Goal: Check status: Check status

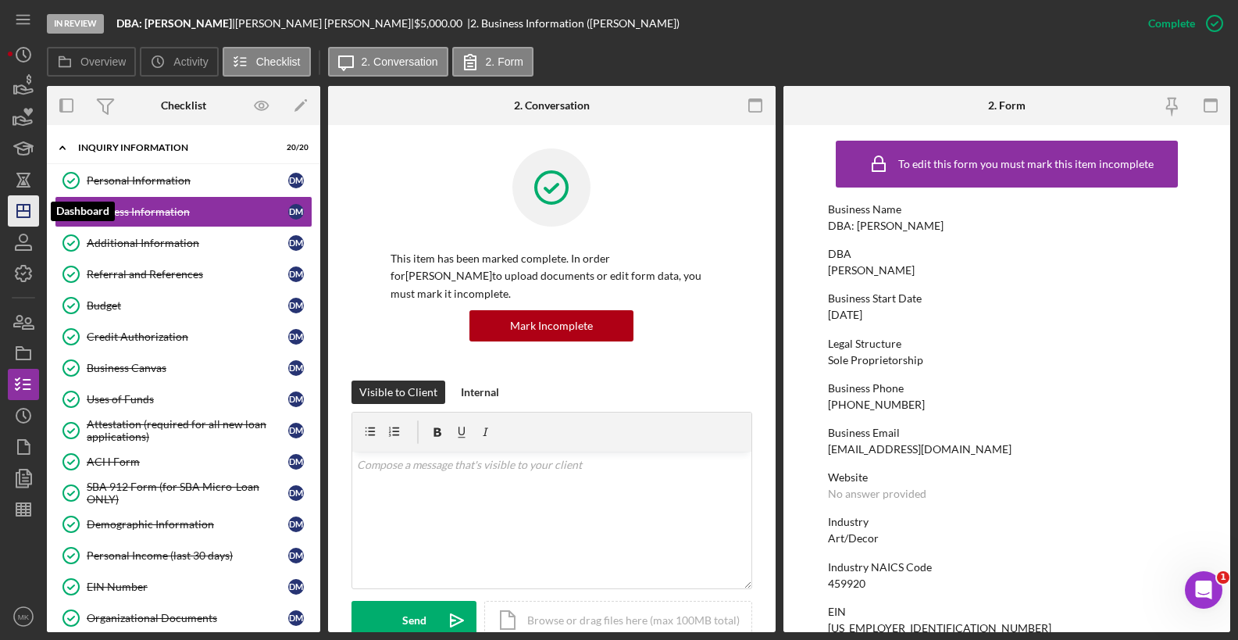
click at [34, 222] on icon "Icon/Dashboard" at bounding box center [23, 210] width 39 height 39
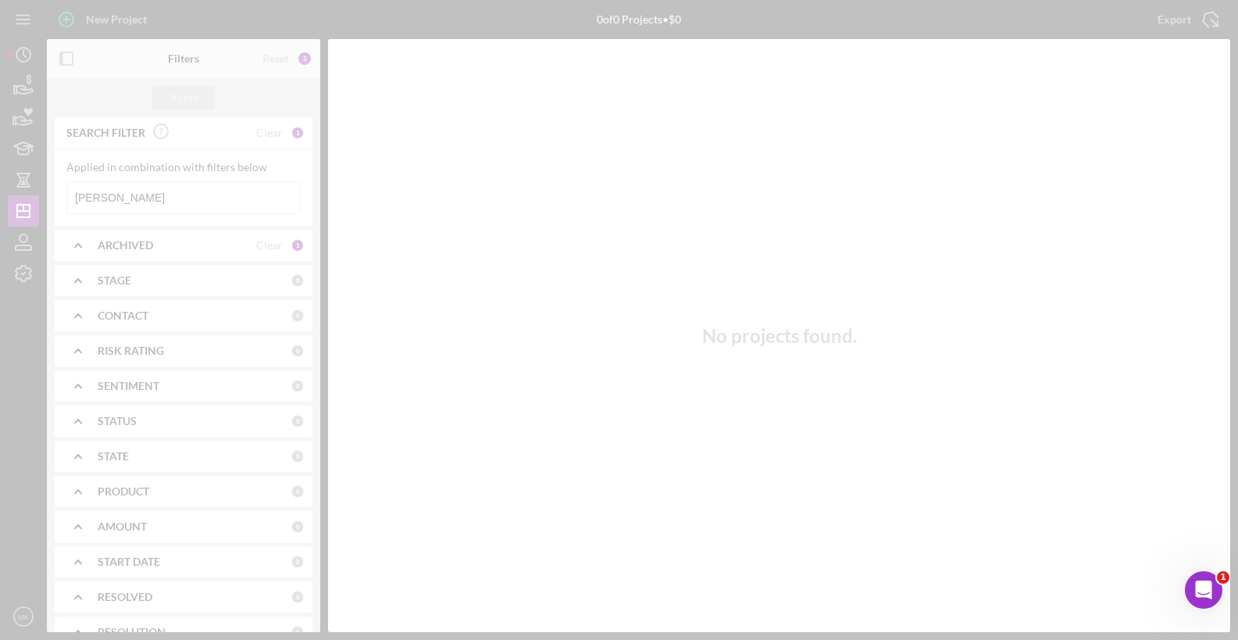
click at [138, 206] on div at bounding box center [619, 320] width 1238 height 640
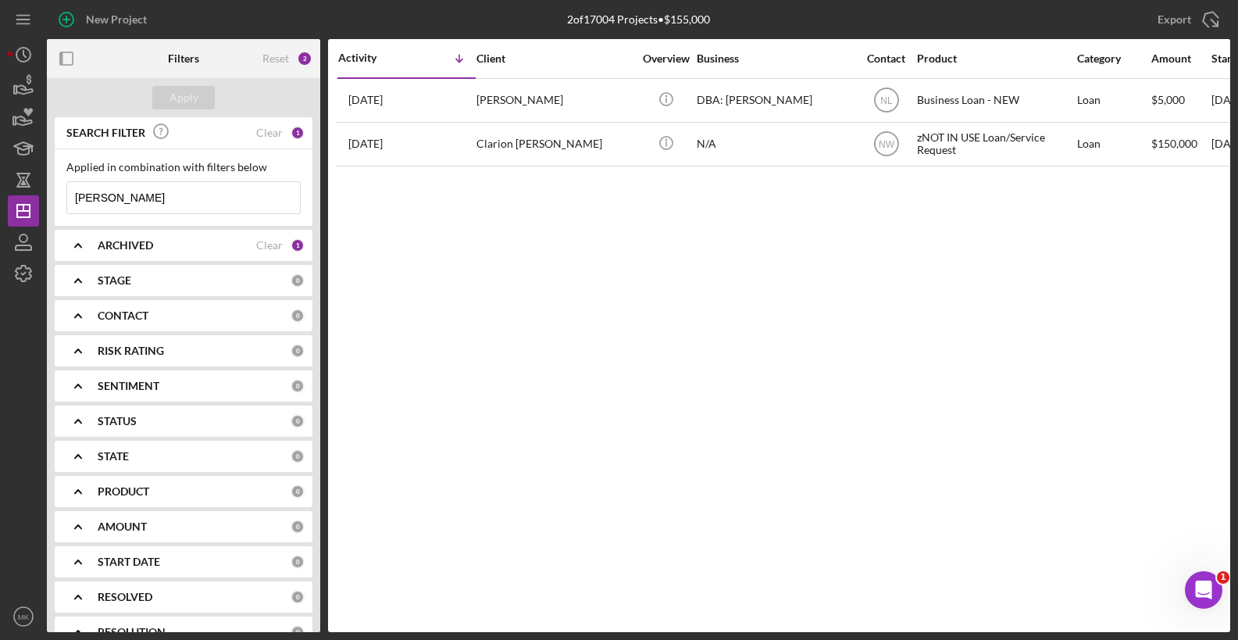
drag, startPoint x: 138, startPoint y: 206, endPoint x: 84, endPoint y: 199, distance: 54.4
click at [84, 199] on input "[PERSON_NAME]" at bounding box center [183, 197] width 233 height 31
type input "M"
type input "[PERSON_NAME]"
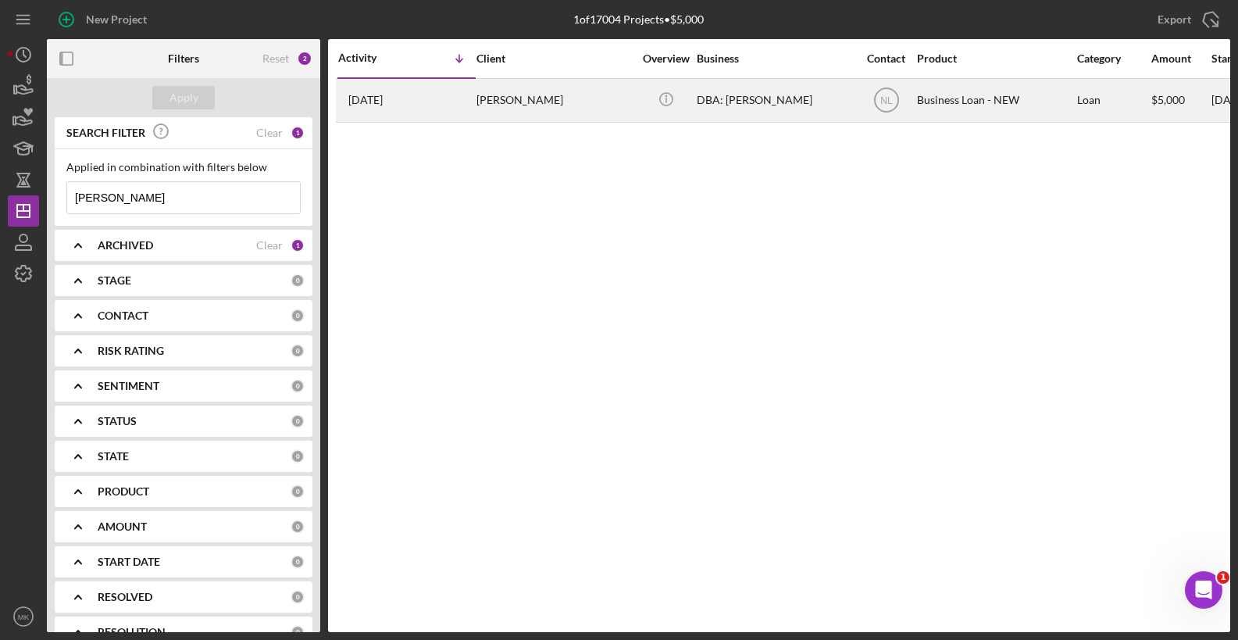
click at [567, 98] on div "[PERSON_NAME]" at bounding box center [554, 100] width 156 height 41
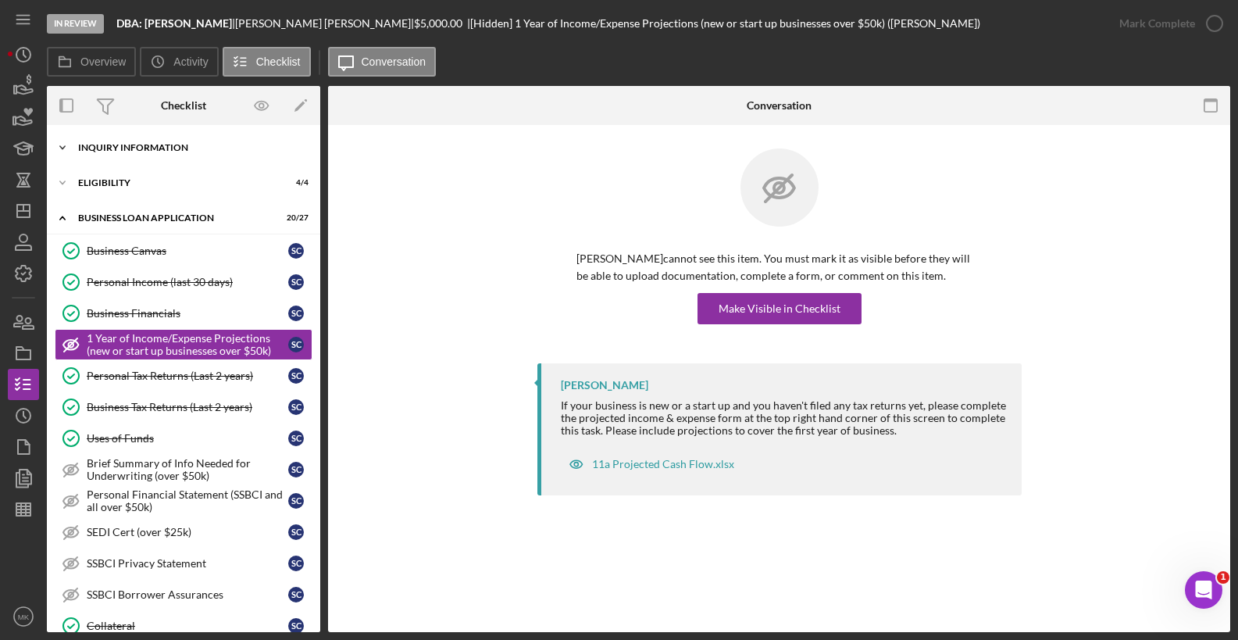
click at [180, 150] on div "INQUIRY INFORMATION" at bounding box center [189, 147] width 223 height 9
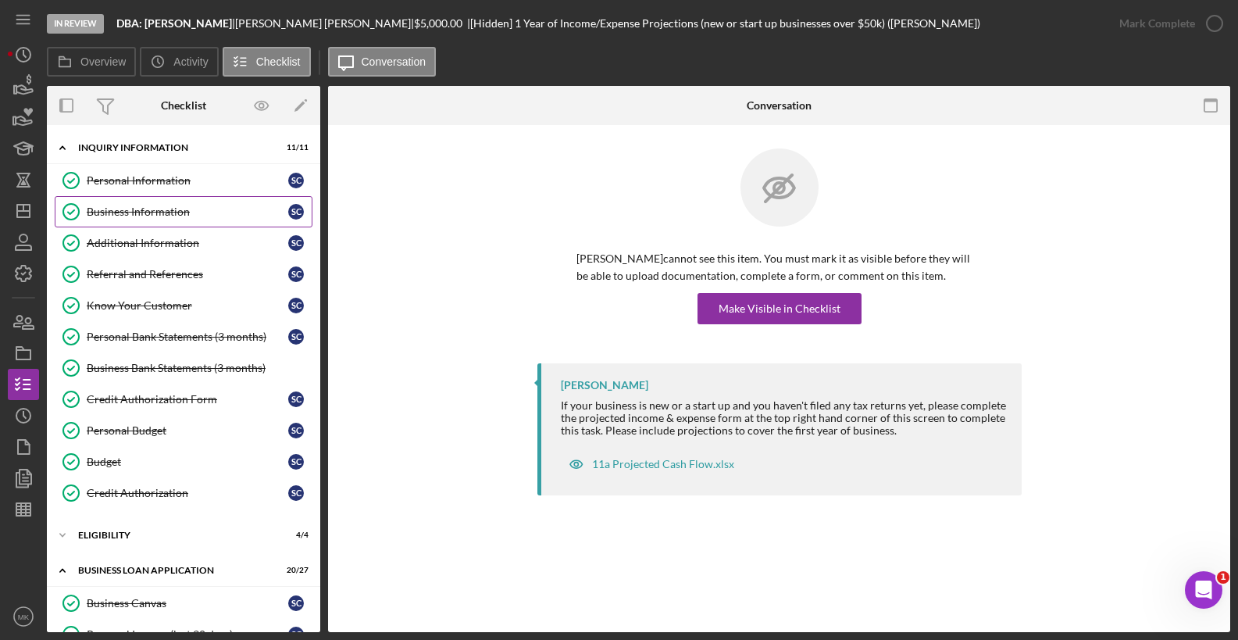
click at [135, 209] on div "Business Information" at bounding box center [188, 211] width 202 height 12
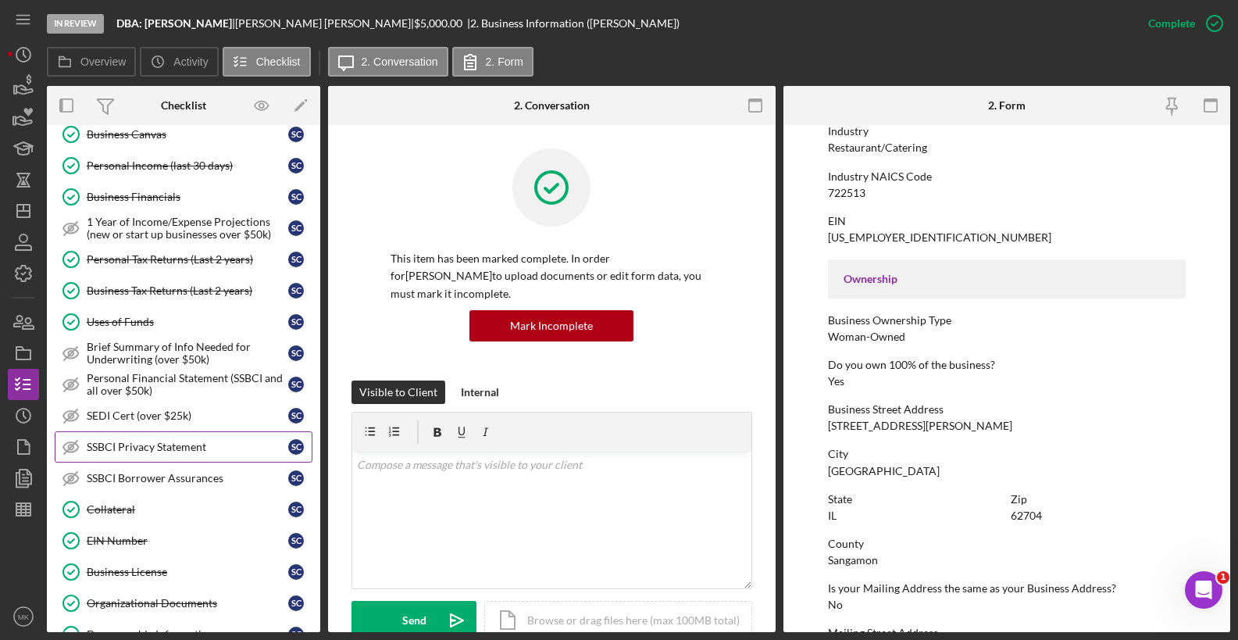
scroll to position [547, 0]
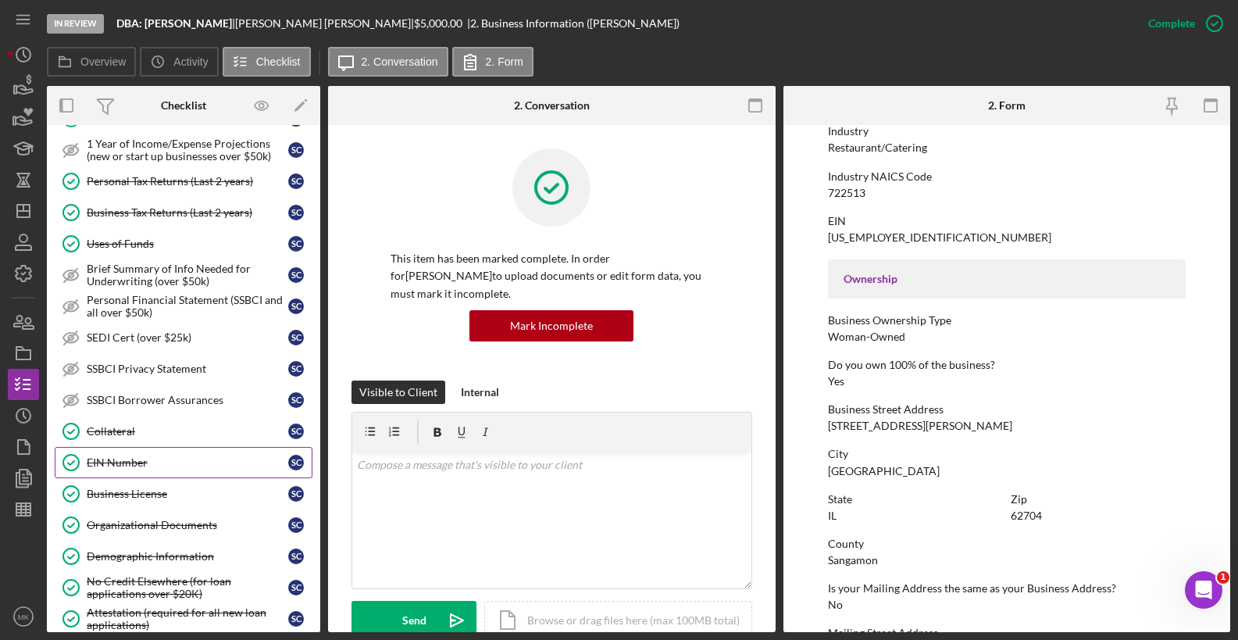
click at [128, 459] on div "EIN Number" at bounding box center [188, 462] width 202 height 12
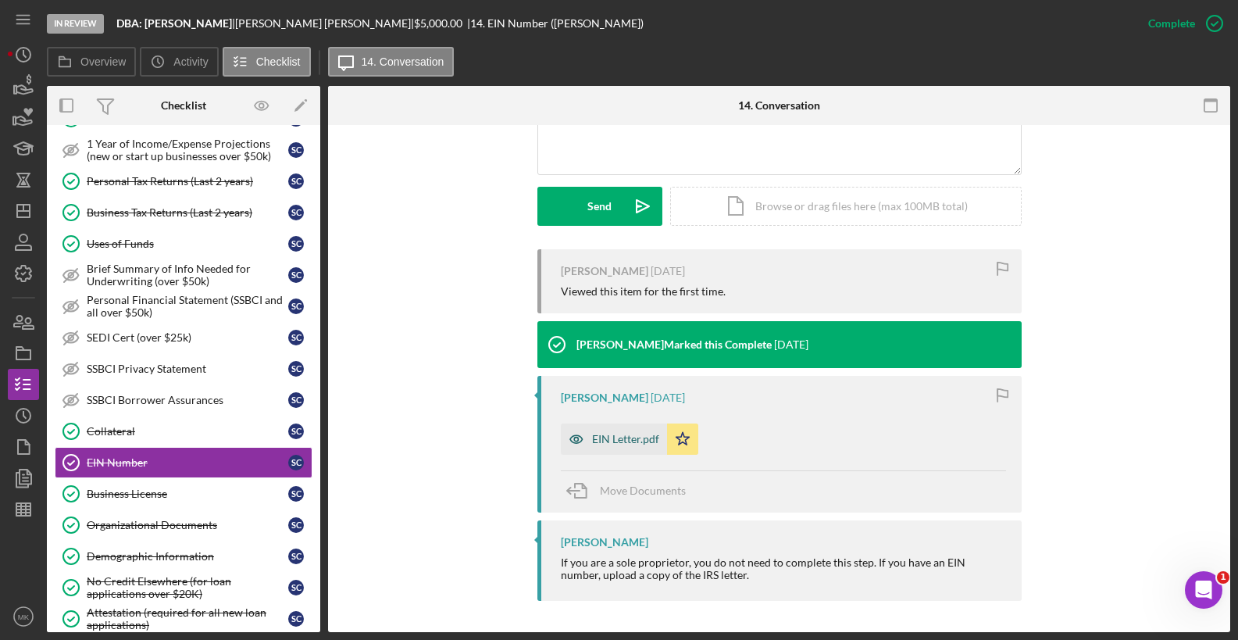
click at [628, 439] on div "EIN Letter.pdf" at bounding box center [625, 439] width 67 height 12
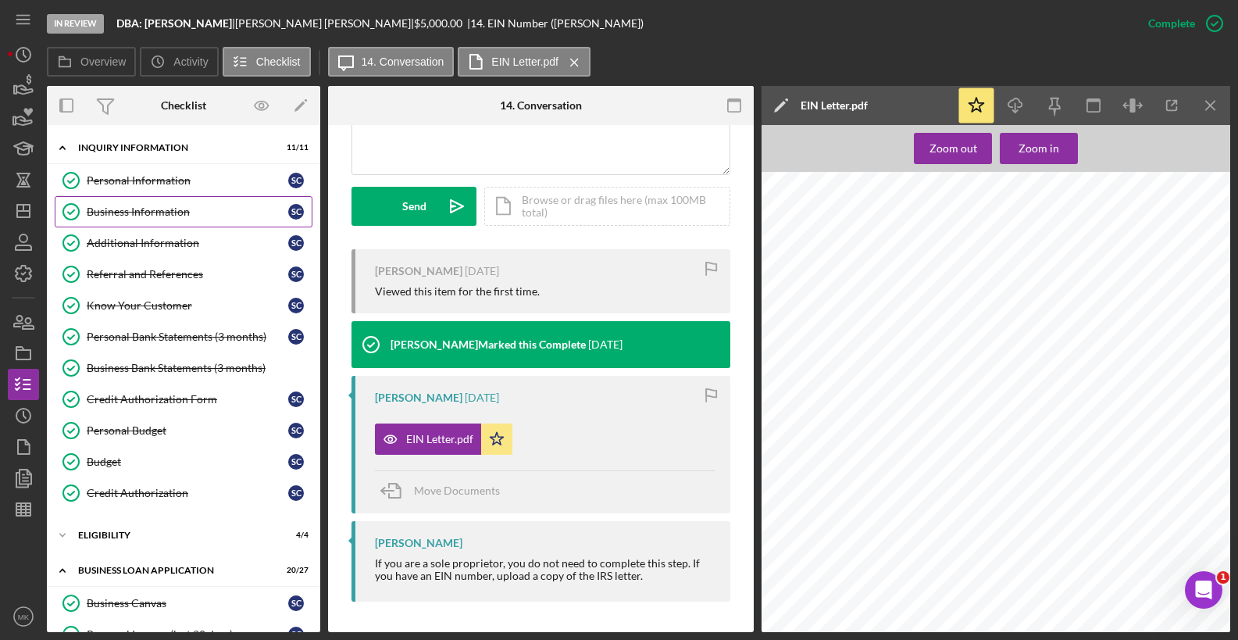
click at [204, 206] on div "Business Information" at bounding box center [188, 211] width 202 height 12
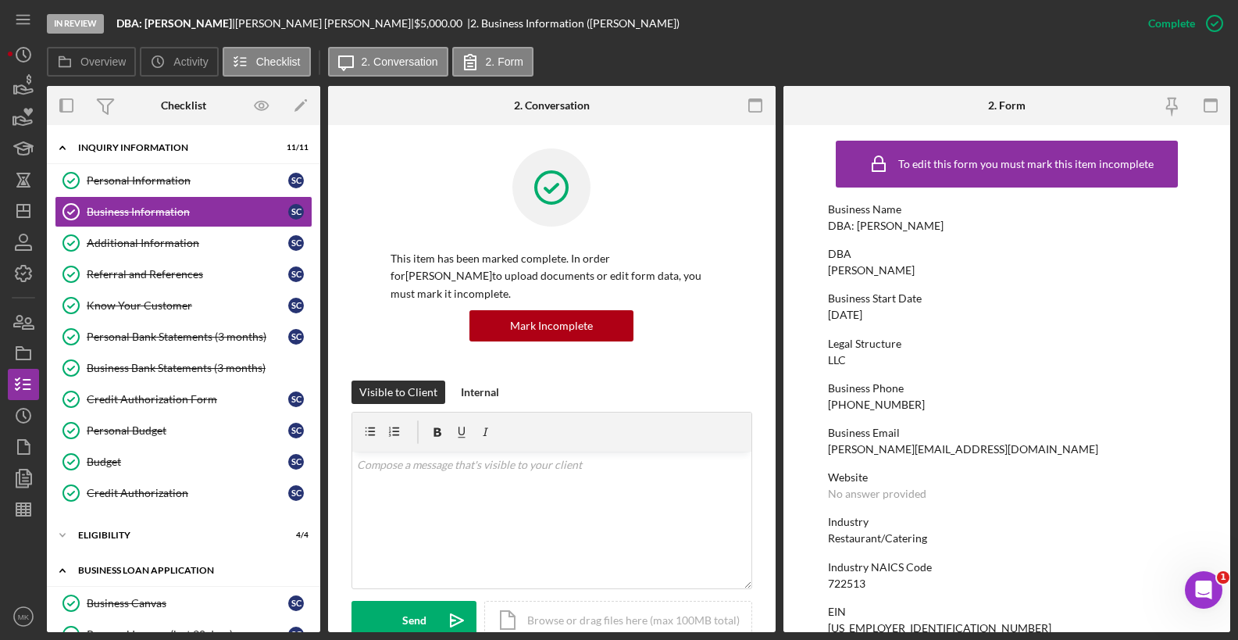
click at [153, 566] on div "BUSINESS LOAN APPLICATION" at bounding box center [189, 570] width 223 height 9
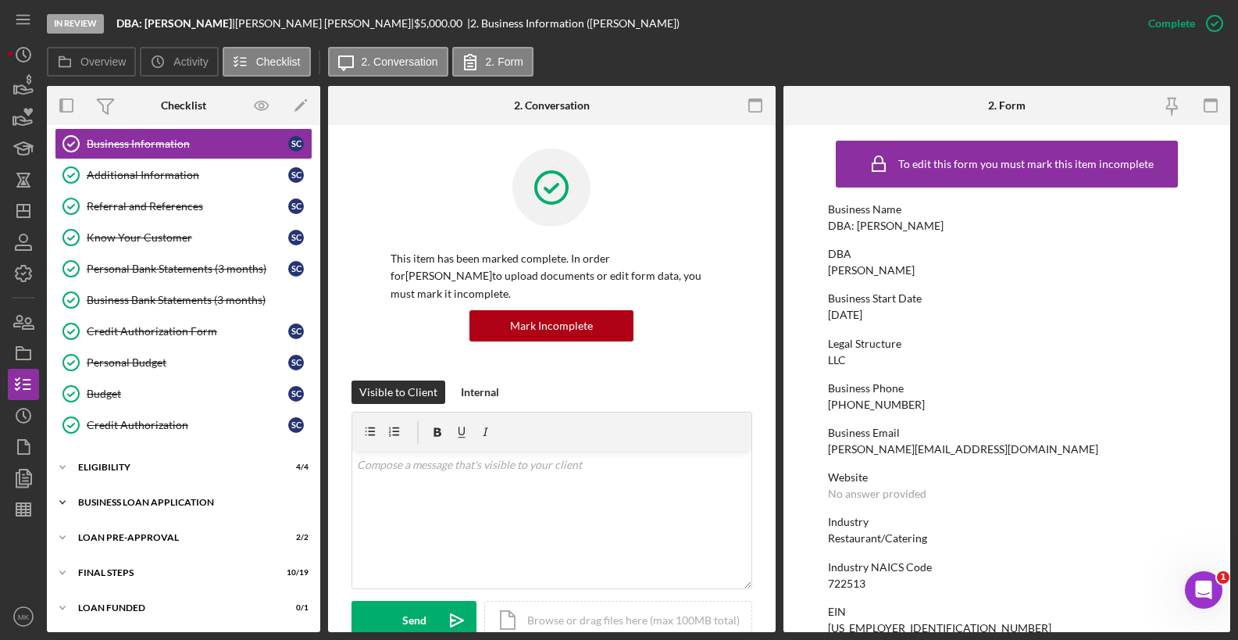
click at [137, 497] on div "Icon/Expander BUSINESS LOAN APPLICATION 20 / 27" at bounding box center [183, 502] width 273 height 31
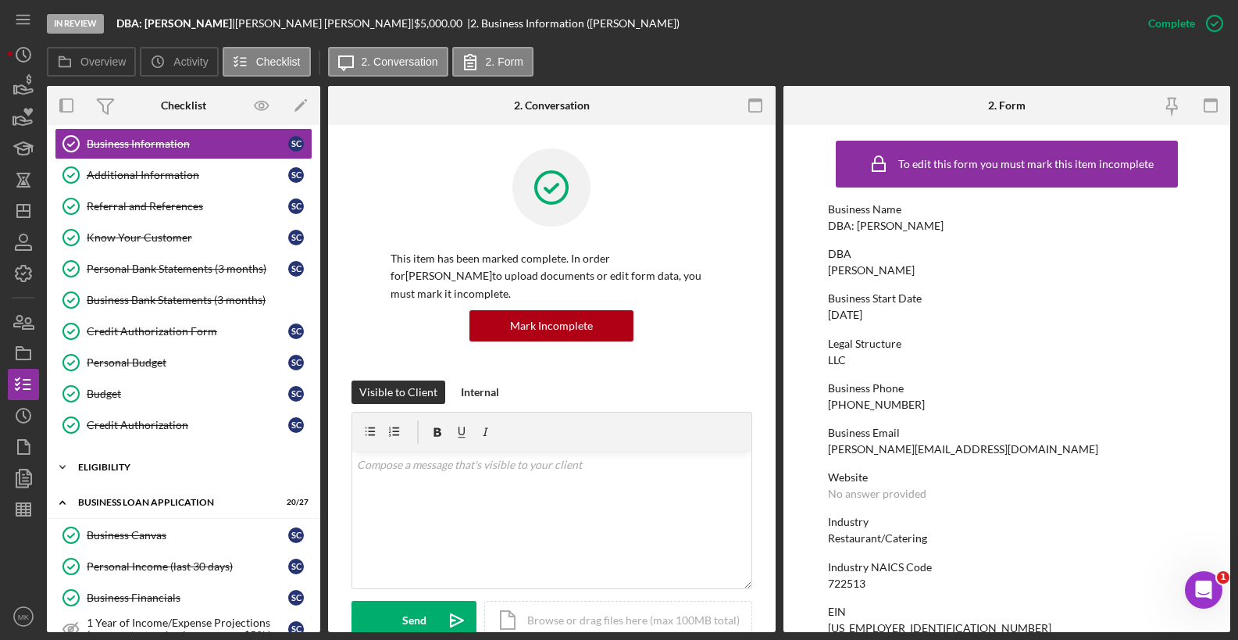
scroll to position [459, 0]
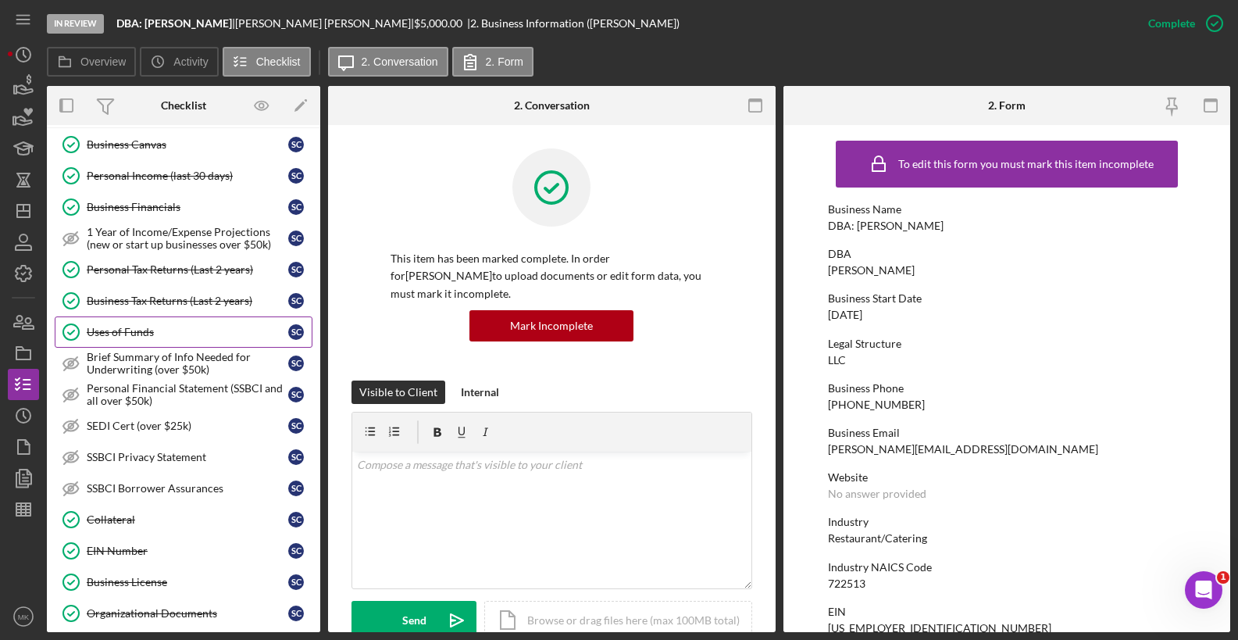
click at [158, 322] on link "Uses of Funds Uses of Funds S c" at bounding box center [184, 331] width 258 height 31
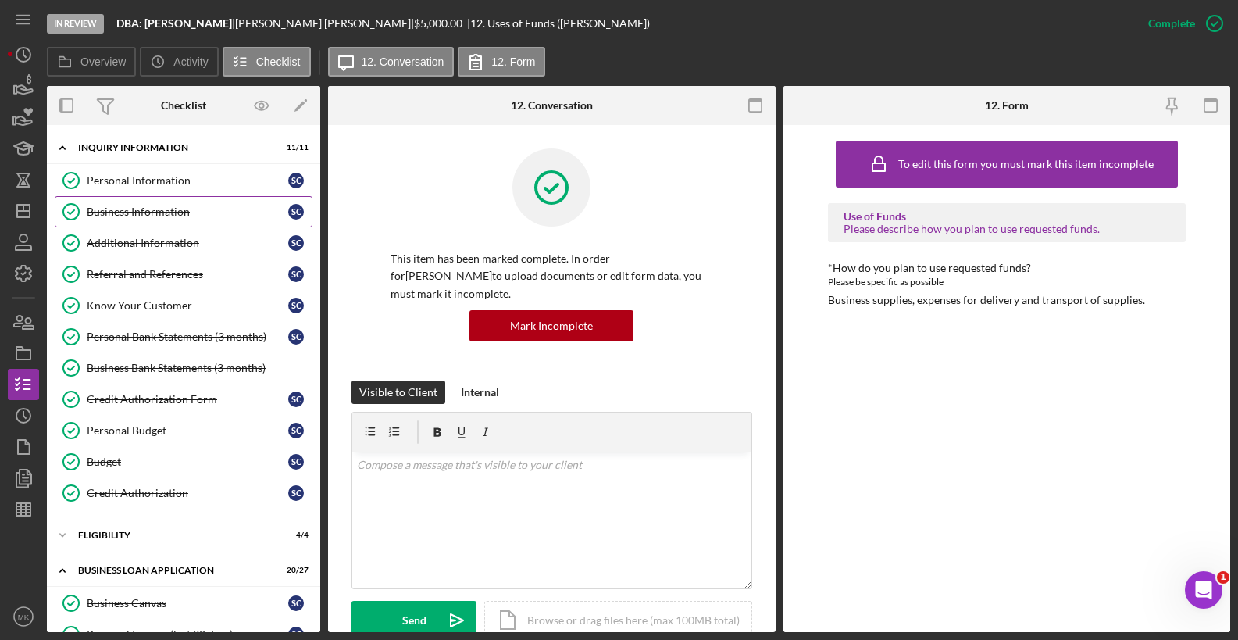
click at [149, 209] on div "Business Information" at bounding box center [188, 211] width 202 height 12
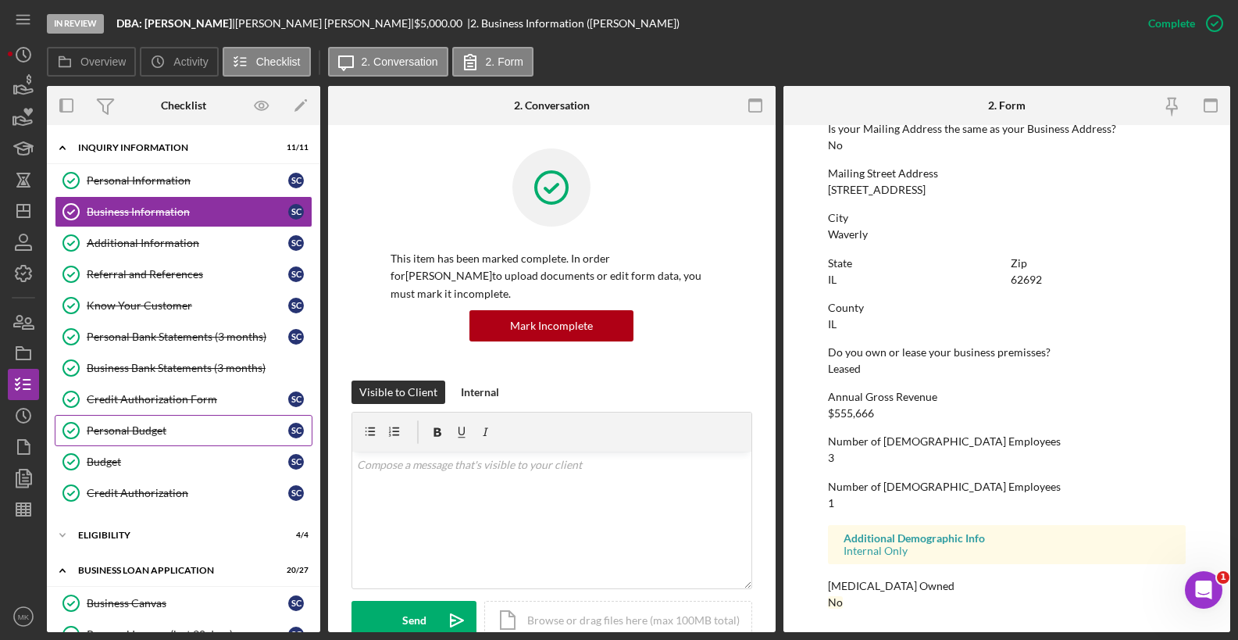
scroll to position [156, 0]
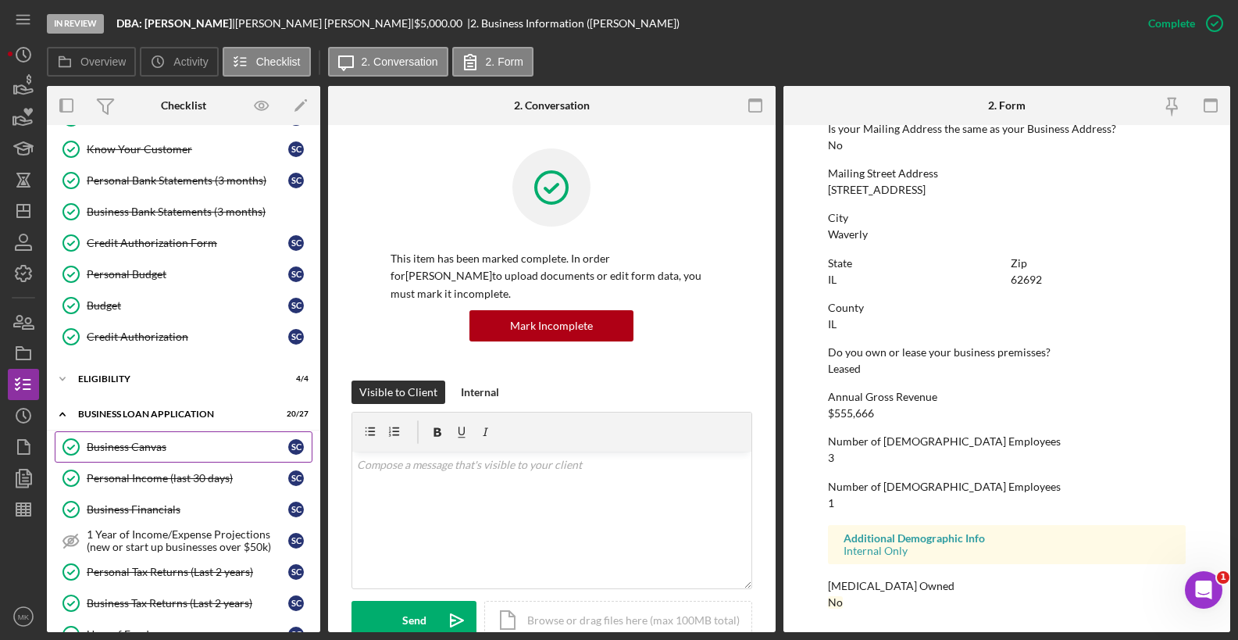
click at [154, 449] on div "Business Canvas" at bounding box center [188, 447] width 202 height 12
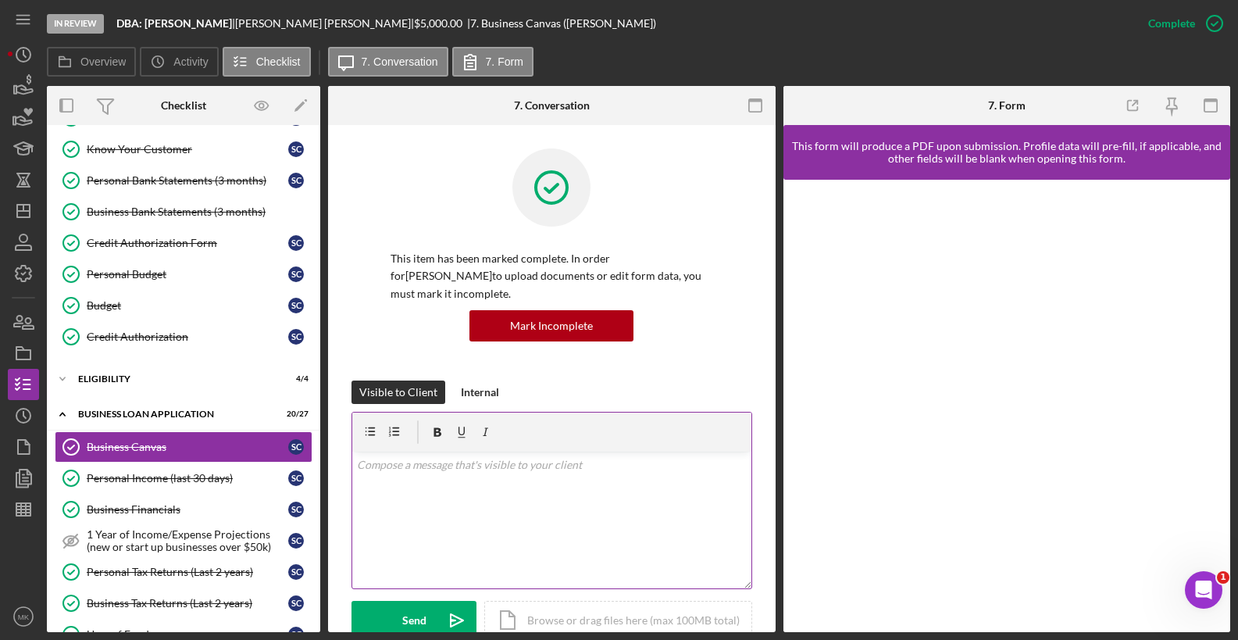
scroll to position [234, 0]
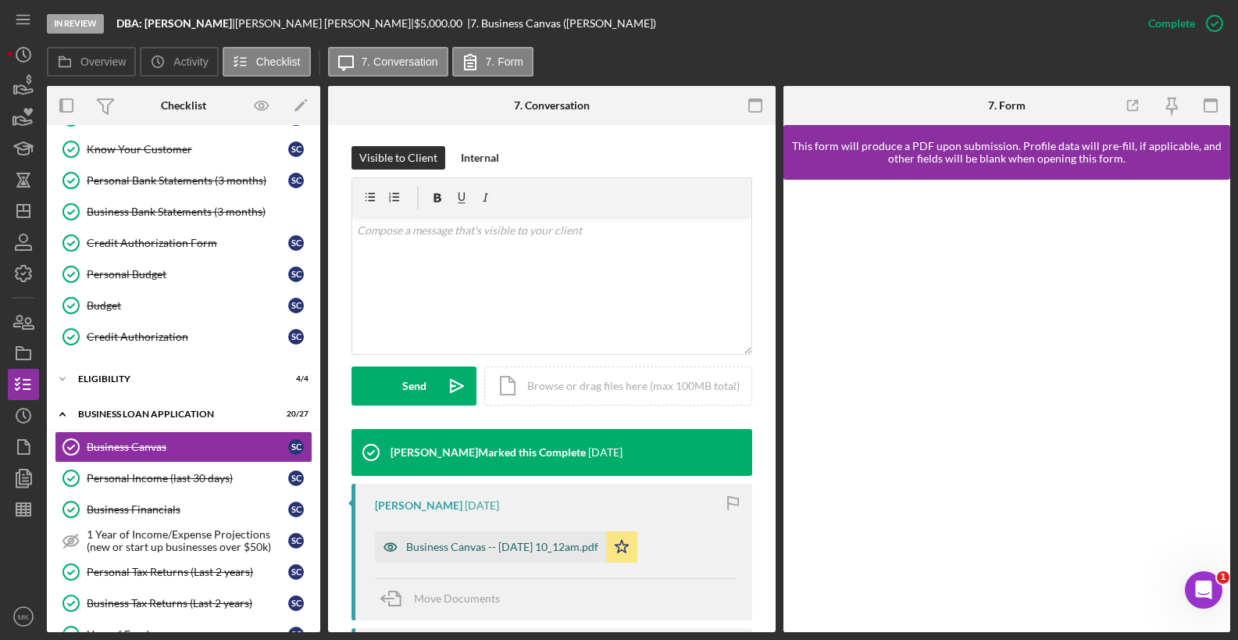
click at [505, 555] on div "Business Canvas -- [DATE] 10_12am.pdf" at bounding box center [490, 546] width 231 height 31
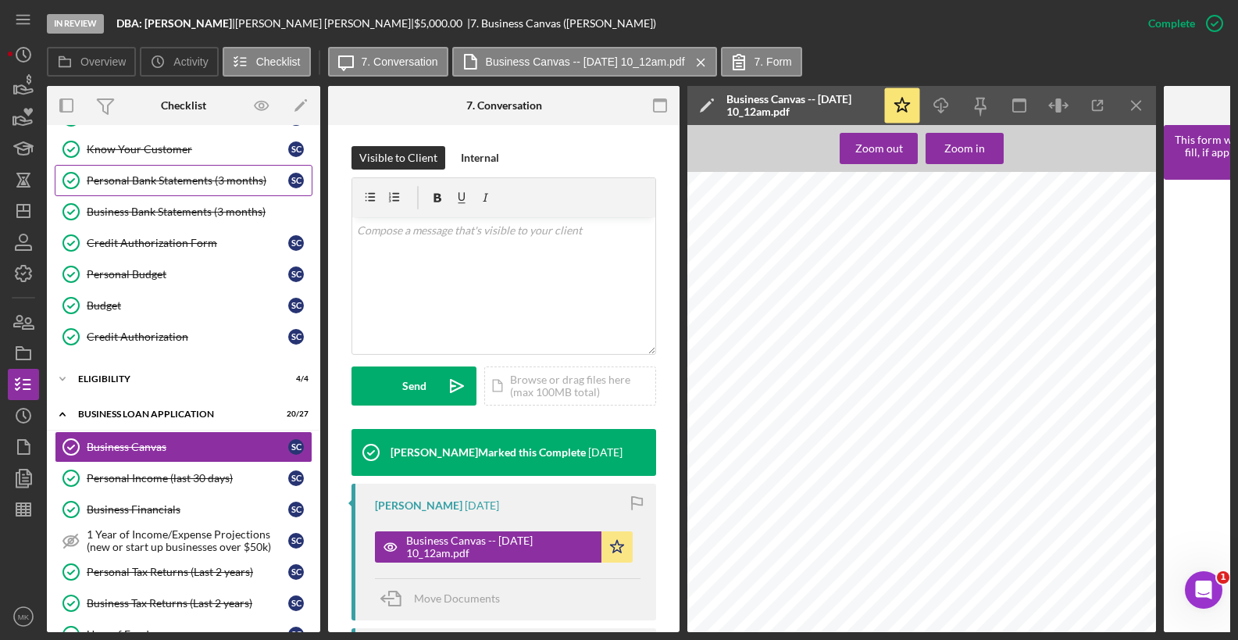
scroll to position [0, 0]
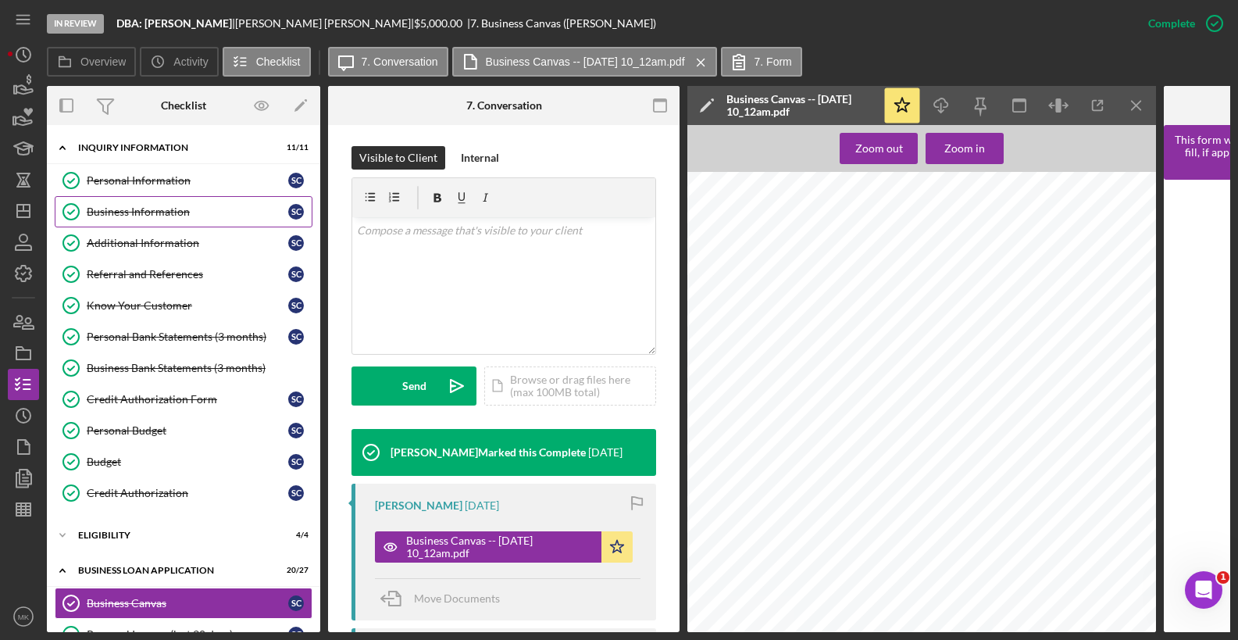
click at [137, 211] on div "Business Information" at bounding box center [188, 211] width 202 height 12
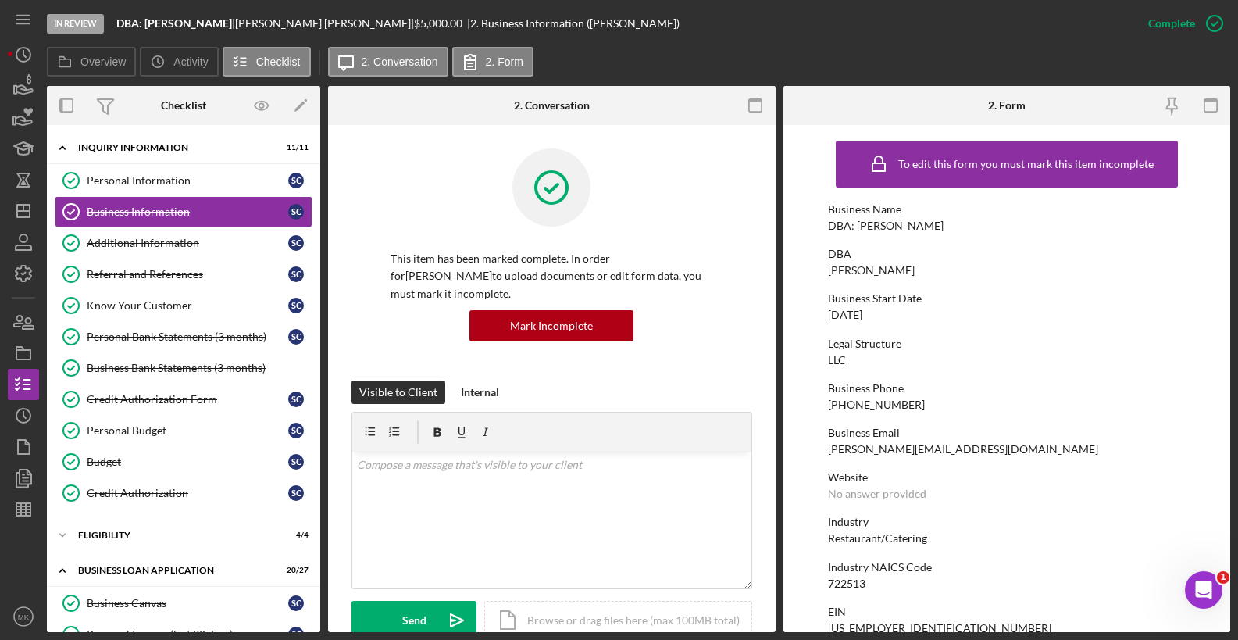
scroll to position [391, 0]
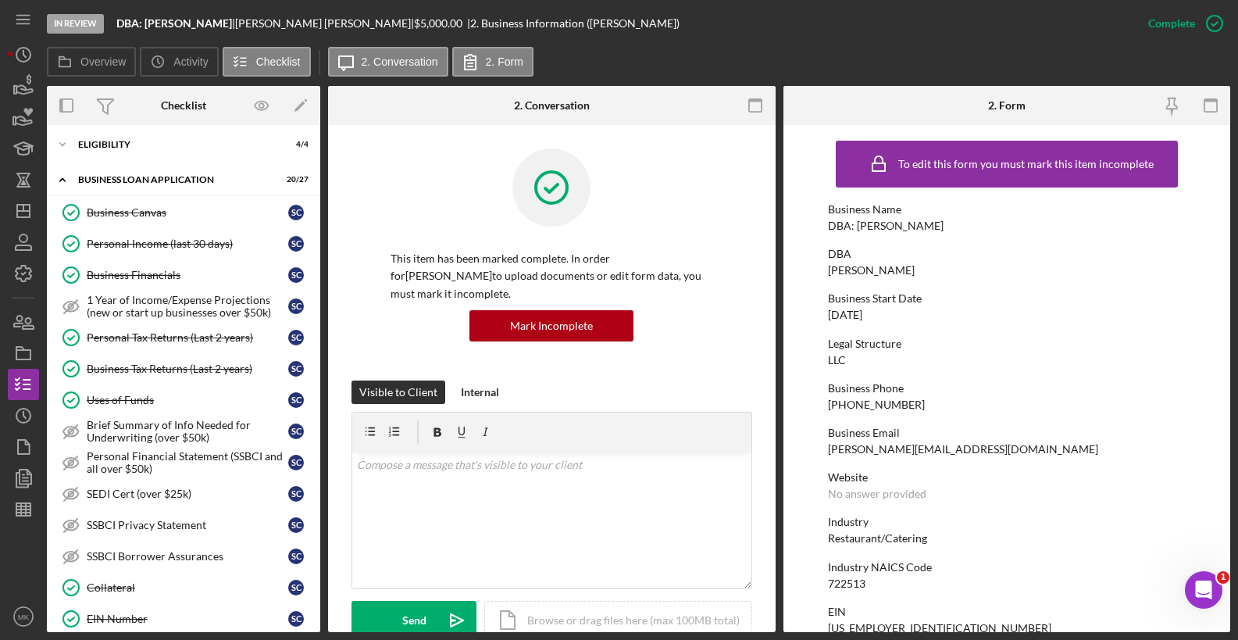
drag, startPoint x: 212, startPoint y: 220, endPoint x: 369, endPoint y: 290, distance: 171.0
click at [212, 220] on link "Business Canvas Business Canvas S c" at bounding box center [184, 212] width 258 height 31
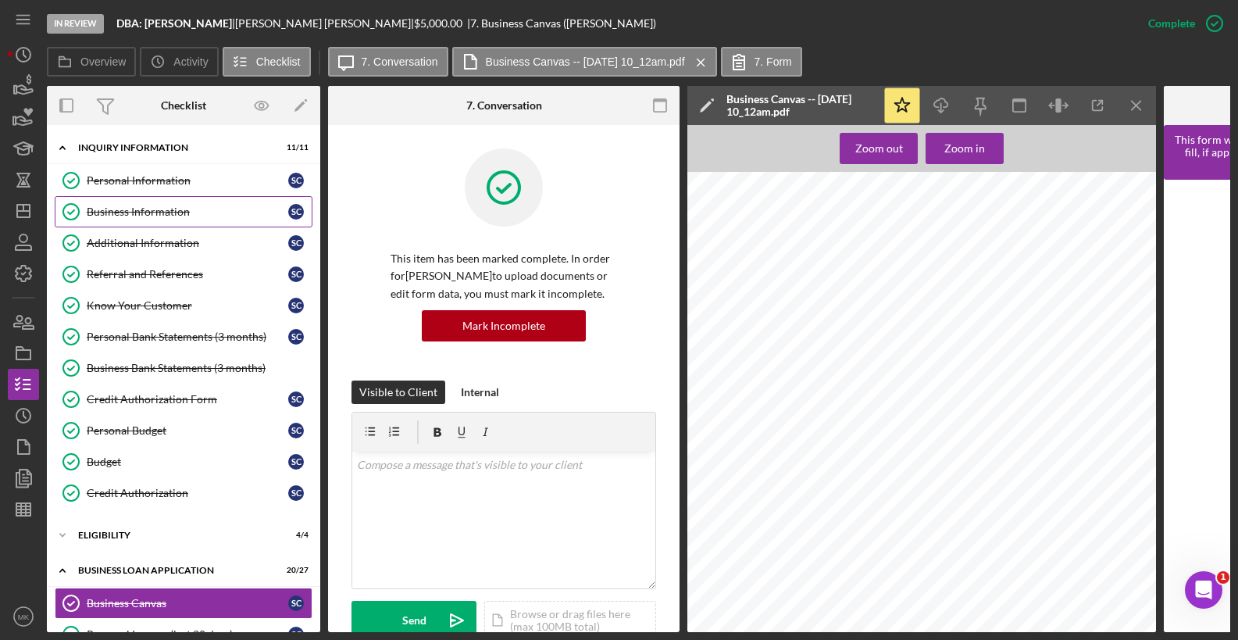
click at [155, 207] on div "Business Information" at bounding box center [188, 211] width 202 height 12
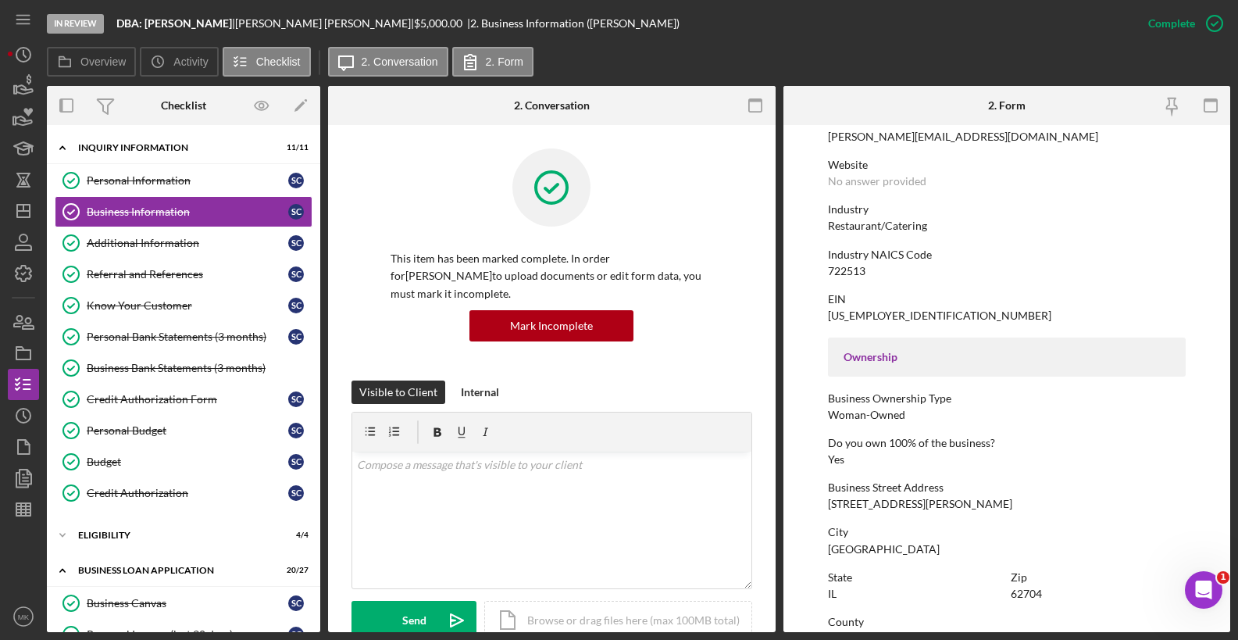
scroll to position [391, 0]
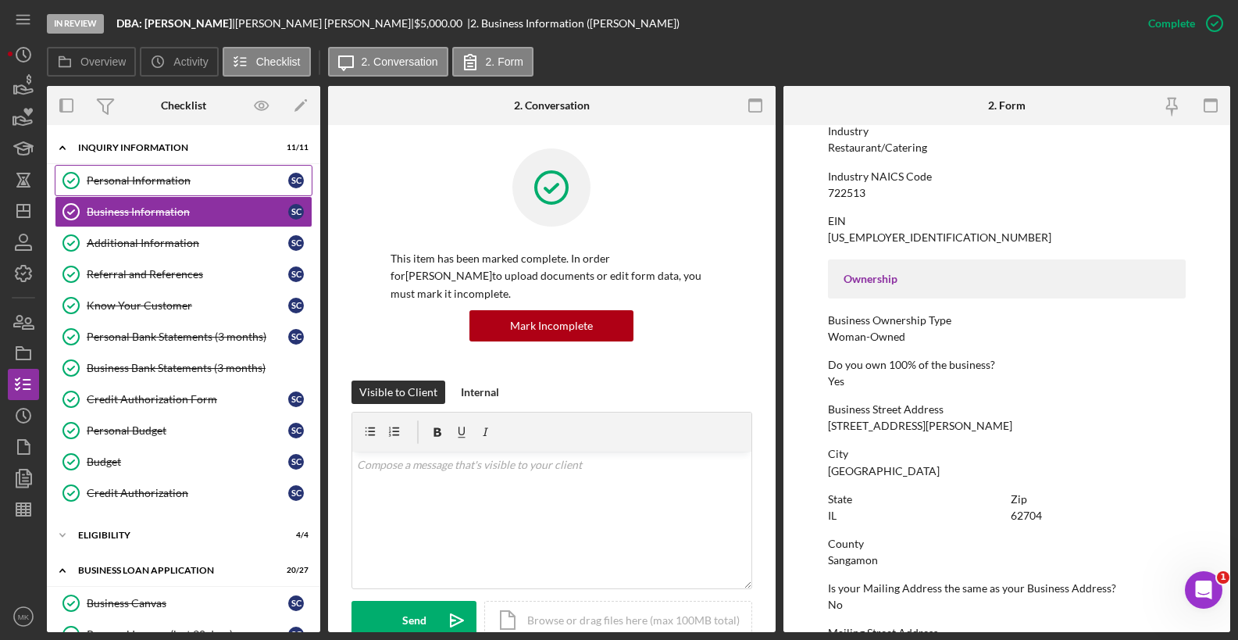
click at [180, 166] on link "Personal Information Personal Information S c" at bounding box center [184, 180] width 258 height 31
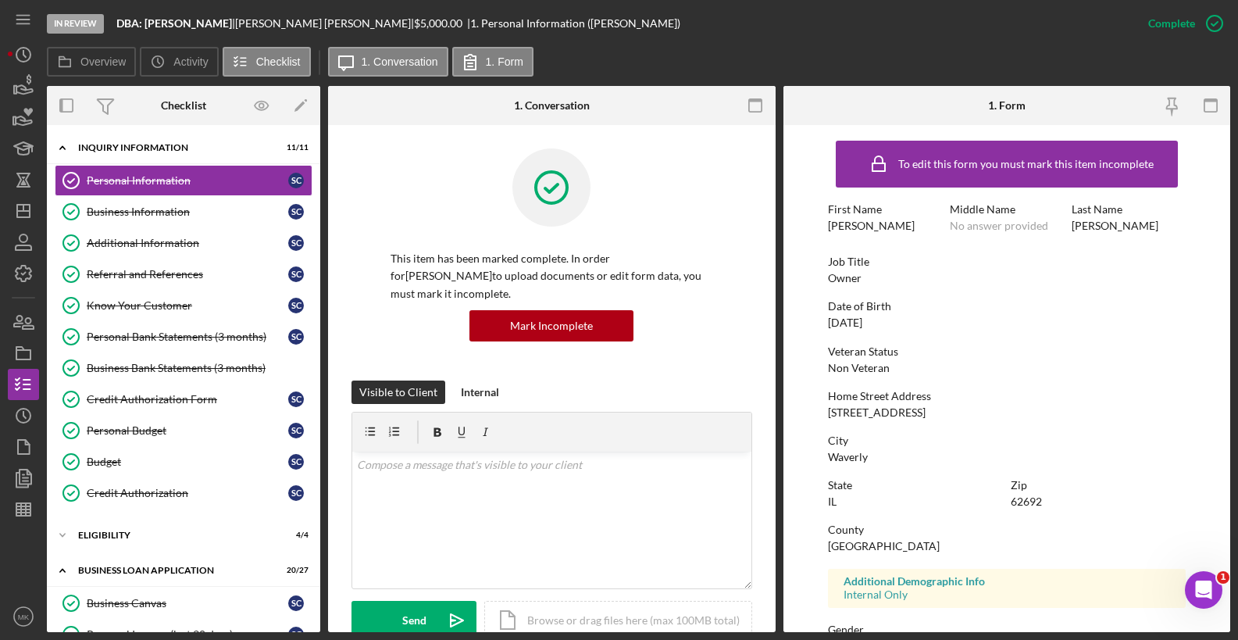
scroll to position [222, 0]
